Goal: Task Accomplishment & Management: Manage account settings

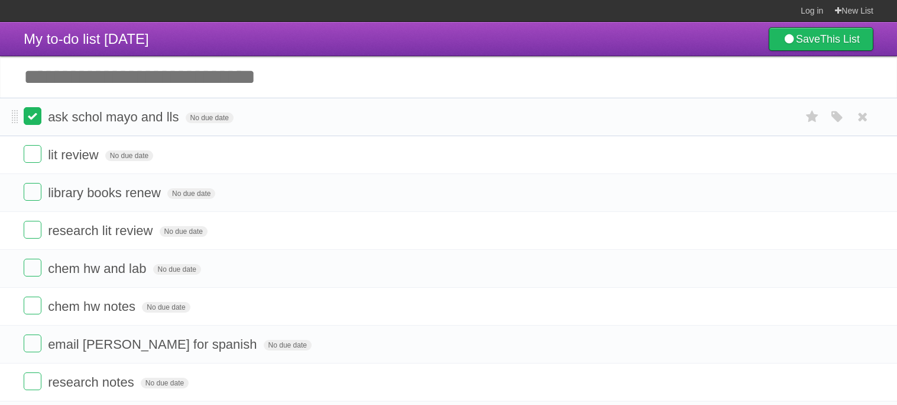
click at [33, 117] on label at bounding box center [33, 116] width 18 height 18
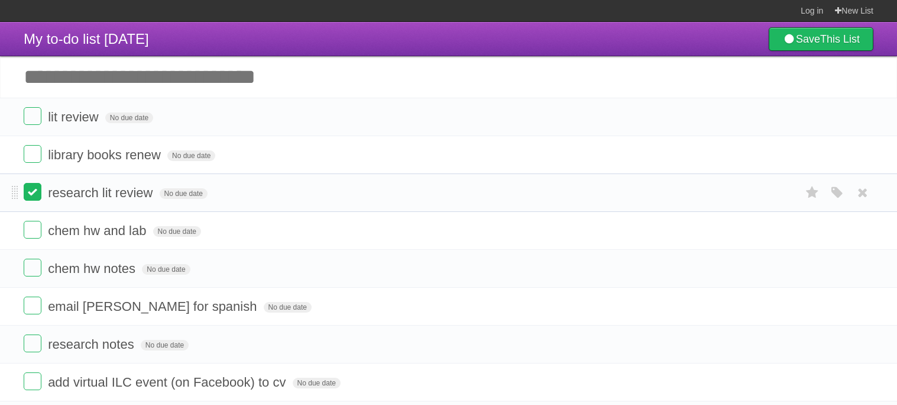
click at [35, 188] on label at bounding box center [33, 192] width 18 height 18
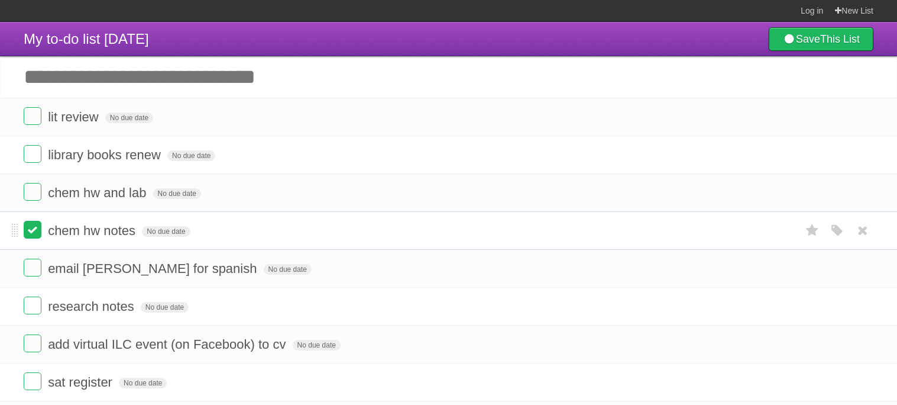
click at [33, 225] on label at bounding box center [33, 230] width 18 height 18
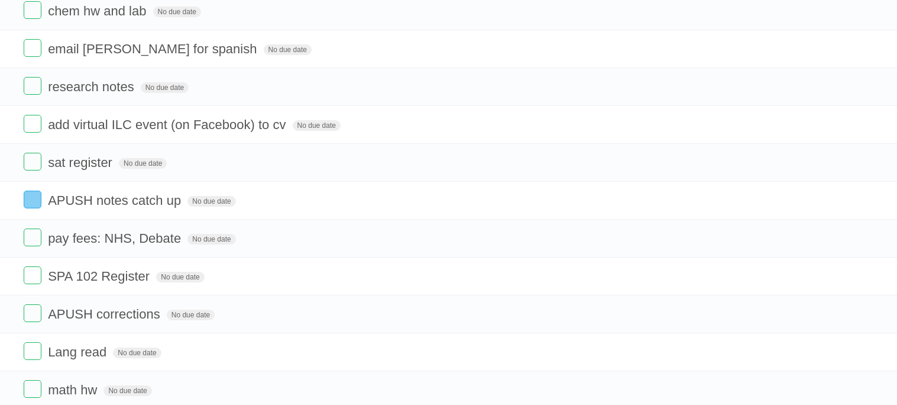
scroll to position [183, 0]
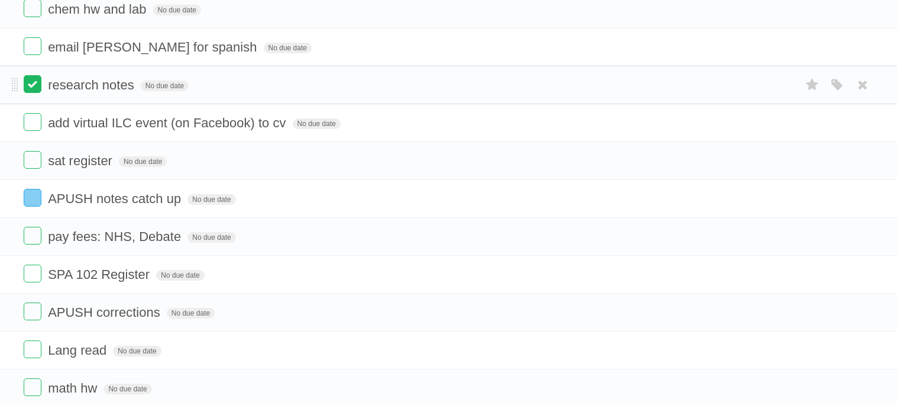
click at [34, 88] on label at bounding box center [33, 84] width 18 height 18
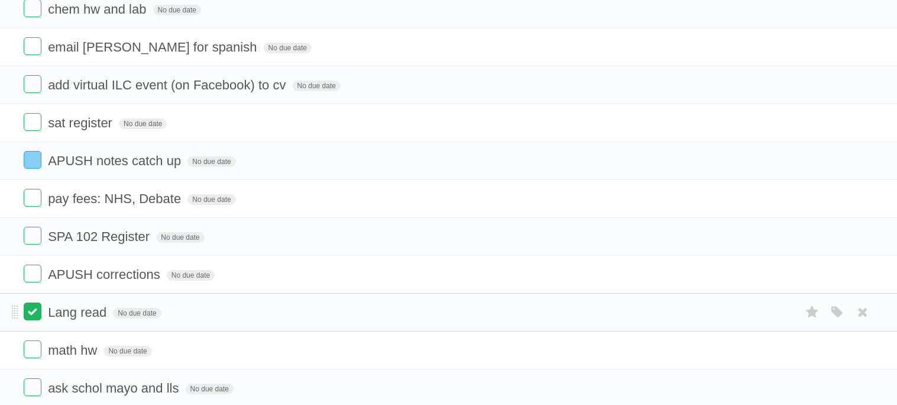
click at [38, 318] on label at bounding box center [33, 311] width 18 height 18
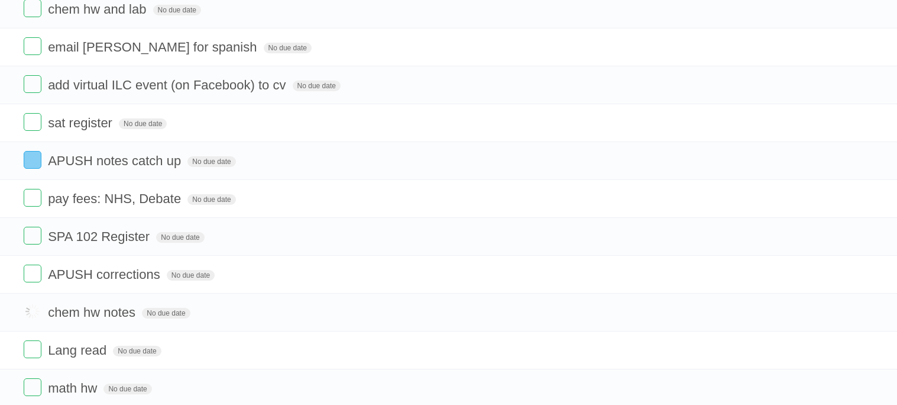
click at [38, 318] on label at bounding box center [33, 311] width 18 height 18
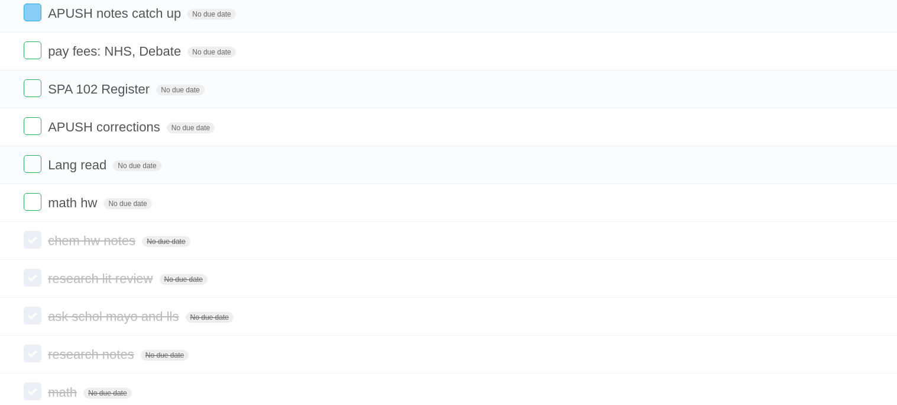
scroll to position [333, 0]
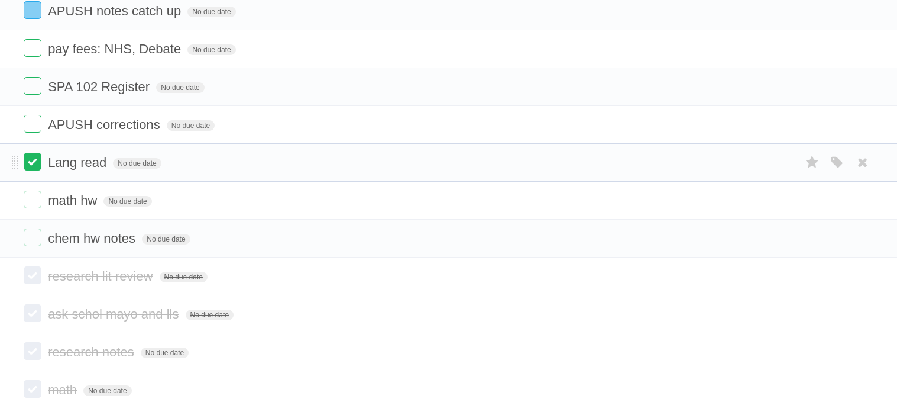
click at [29, 170] on label at bounding box center [33, 162] width 18 height 18
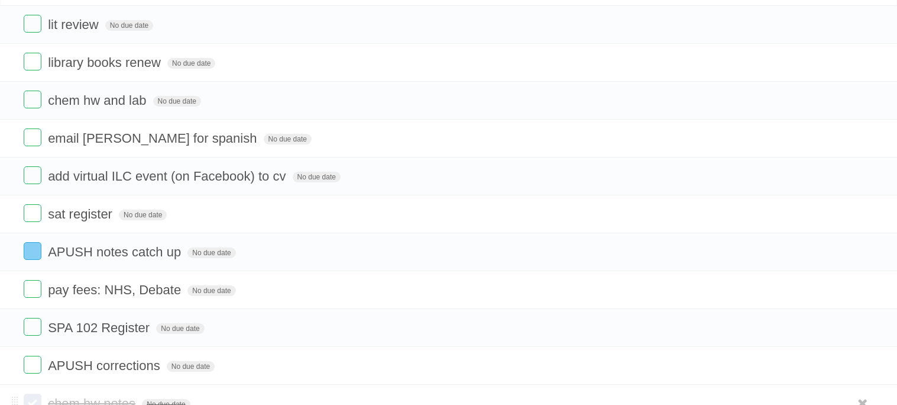
scroll to position [90, 0]
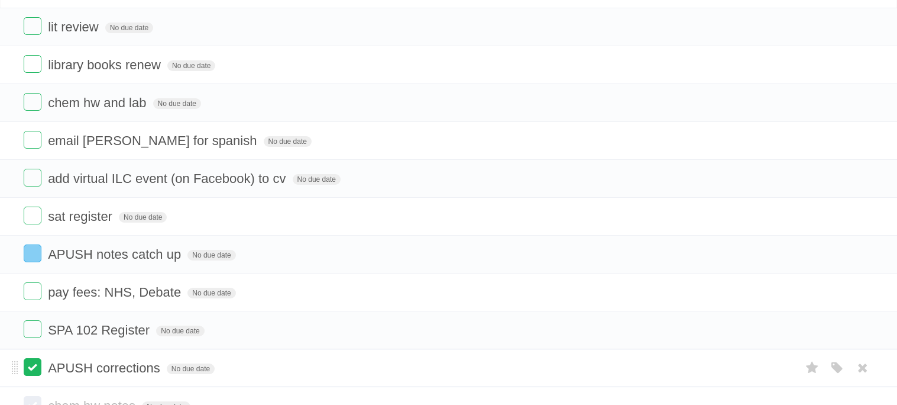
click at [28, 376] on label at bounding box center [33, 367] width 18 height 18
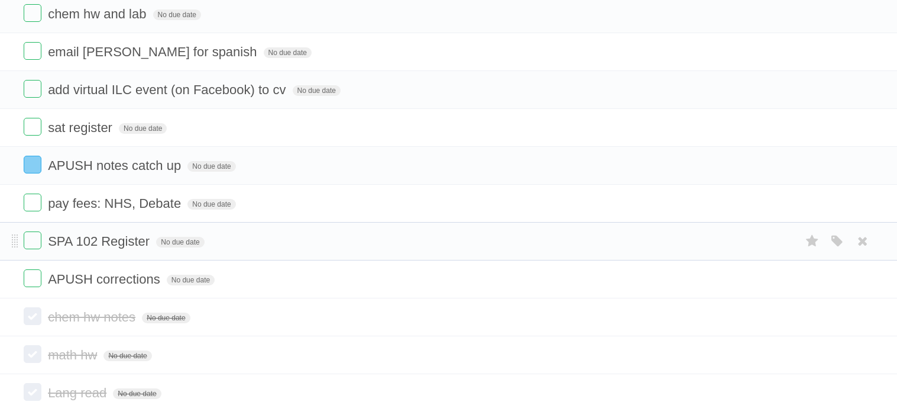
scroll to position [226, 0]
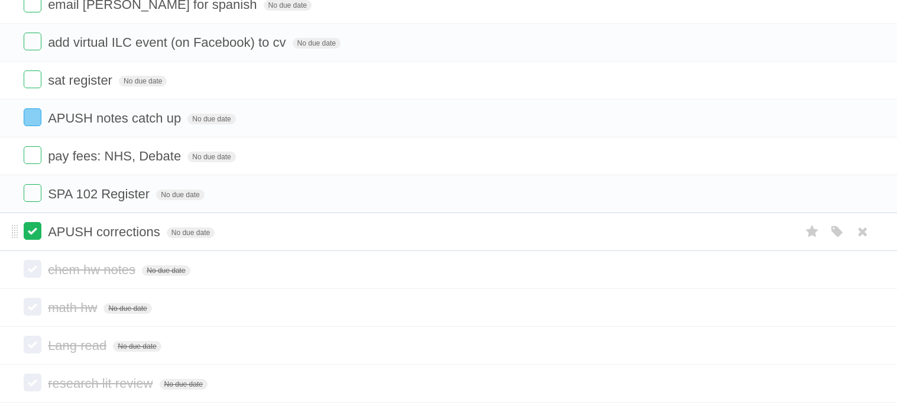
click at [33, 237] on label at bounding box center [33, 231] width 18 height 18
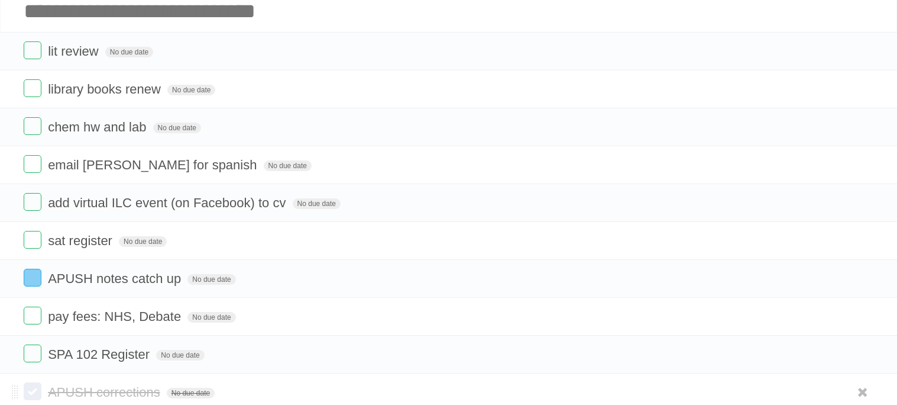
scroll to position [64, 0]
click at [131, 171] on span "email [PERSON_NAME] for spanish" at bounding box center [154, 166] width 212 height 15
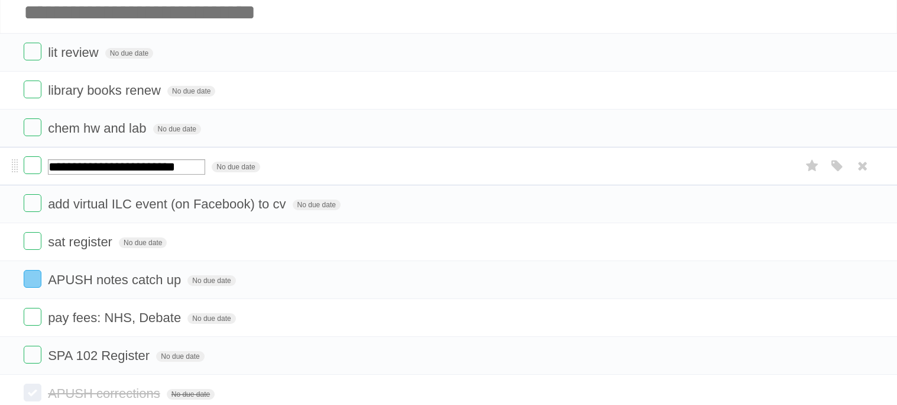
click at [131, 171] on input "**********" at bounding box center [126, 166] width 157 height 15
click at [109, 127] on span "chem hw and lab" at bounding box center [98, 128] width 101 height 15
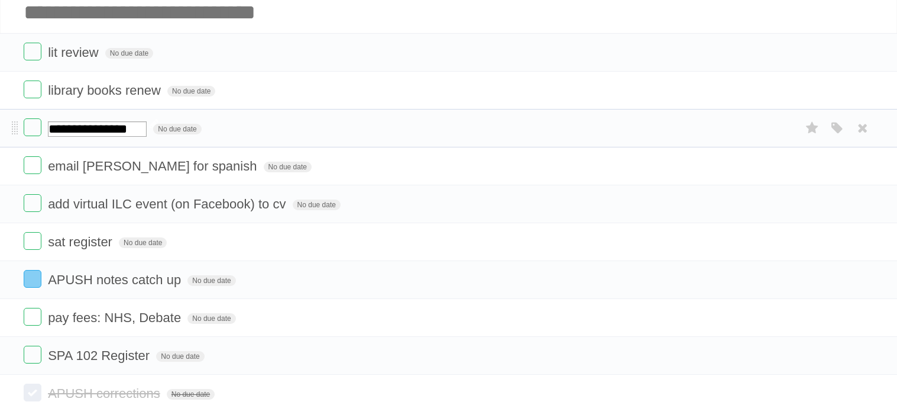
click at [109, 127] on input "**********" at bounding box center [97, 128] width 99 height 15
type input "********"
click at [347, 180] on li "email [PERSON_NAME] for spanish No due date White Red Blue Green Purple Orange" at bounding box center [448, 166] width 897 height 38
